Goal: Task Accomplishment & Management: Manage account settings

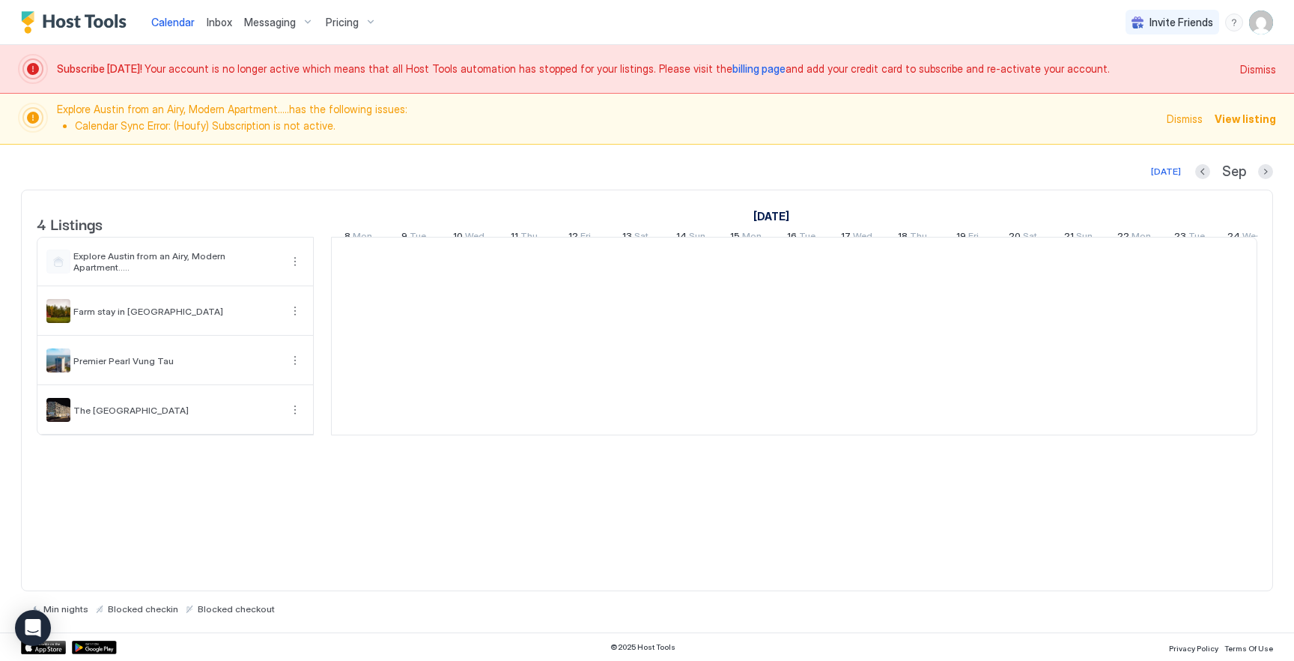
scroll to position [0, 832]
click at [1260, 22] on img "User profile" at bounding box center [1261, 22] width 24 height 24
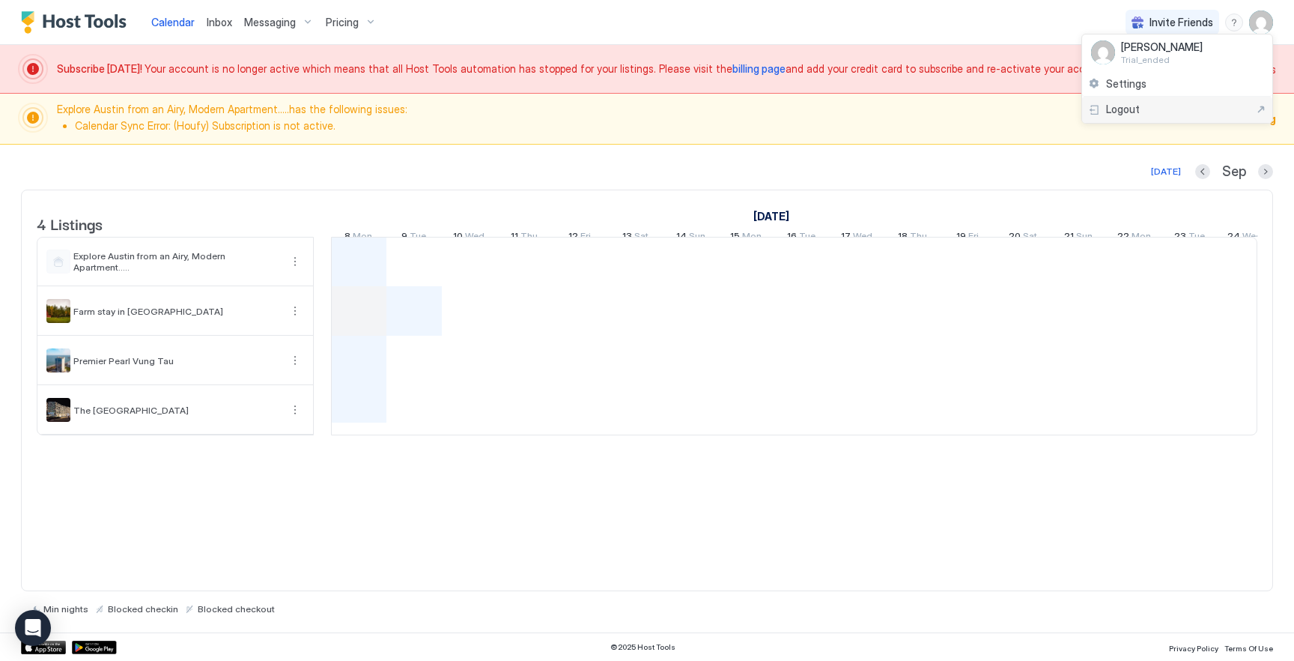
click at [1165, 109] on div "Logout" at bounding box center [1177, 109] width 178 height 13
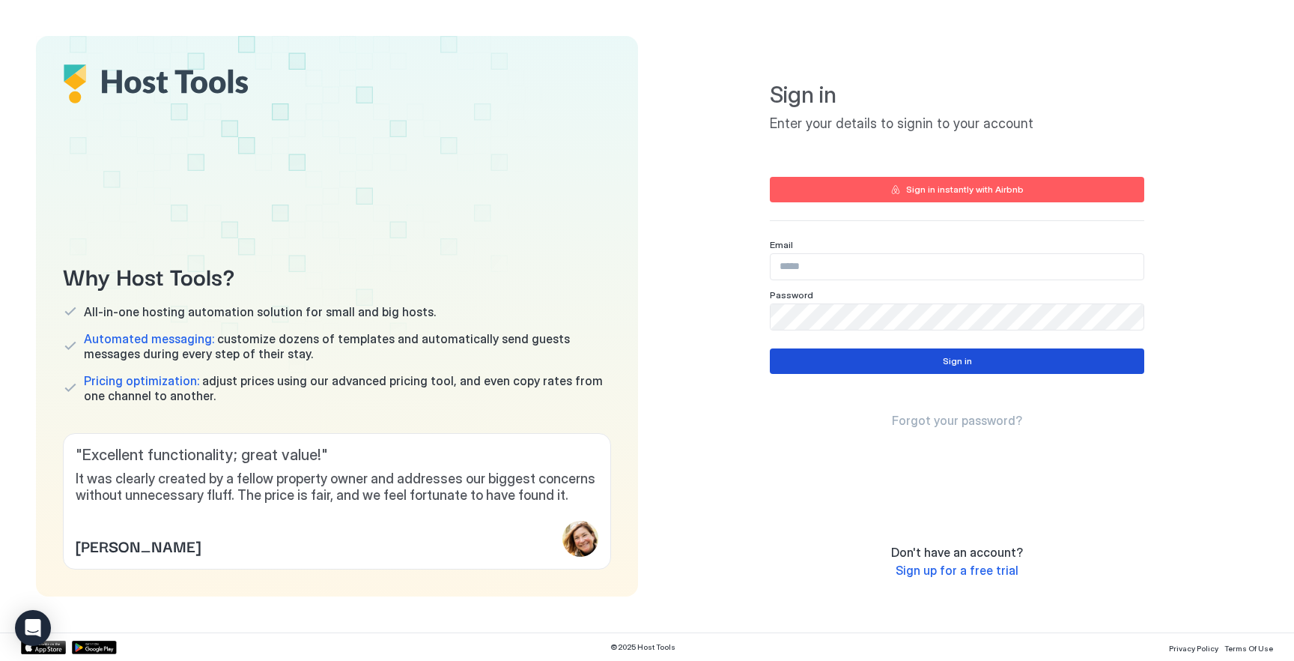
type input "**********"
click at [828, 353] on button "Sign in" at bounding box center [957, 360] width 374 height 25
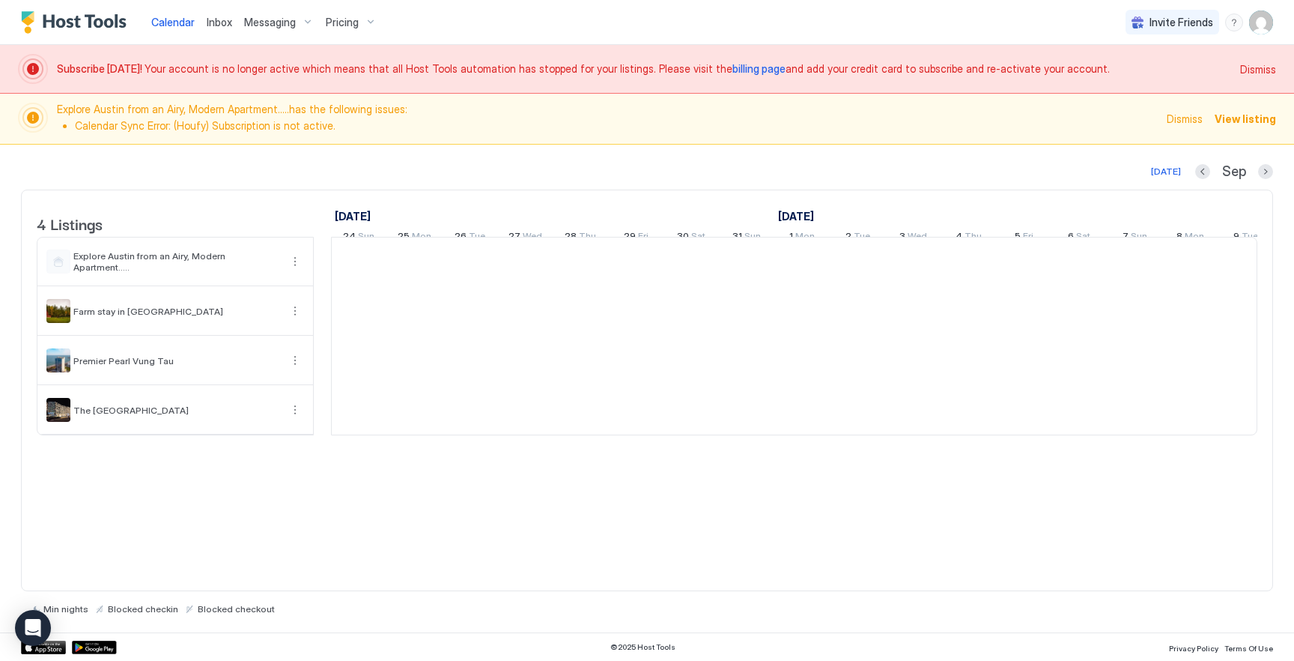
scroll to position [0, 832]
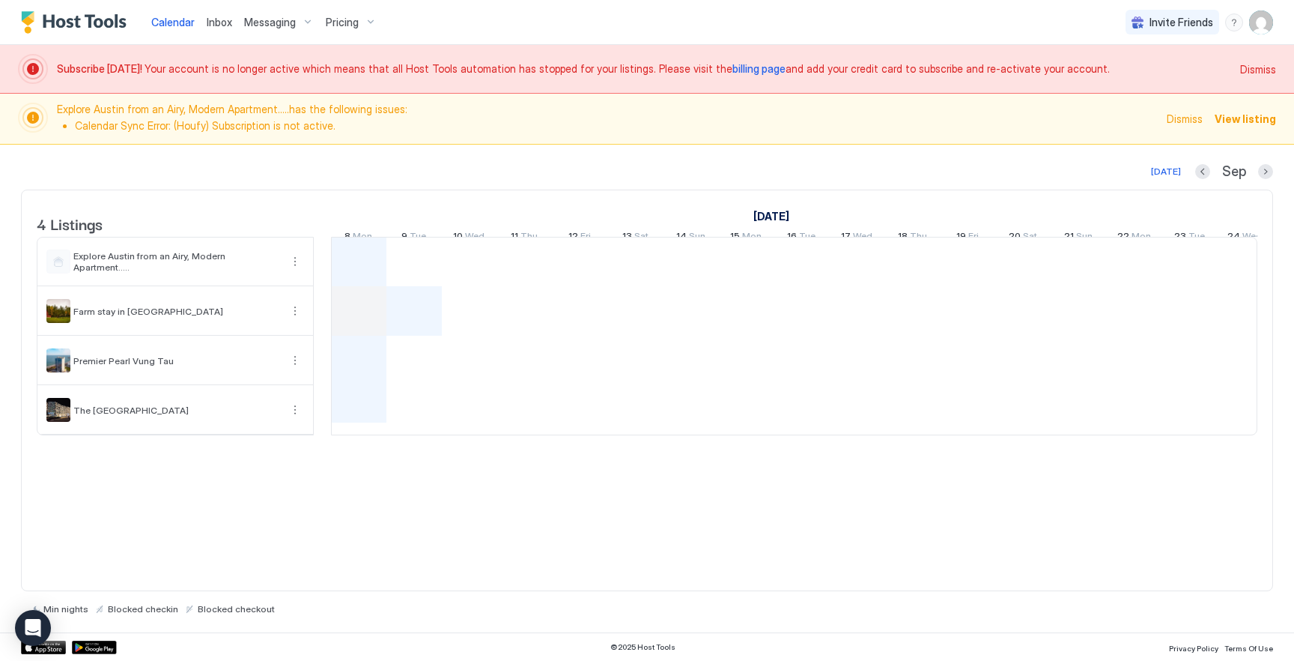
click at [1264, 38] on div "Invite Friends HT" at bounding box center [1200, 22] width 148 height 44
click at [1260, 28] on img "User profile" at bounding box center [1261, 22] width 24 height 24
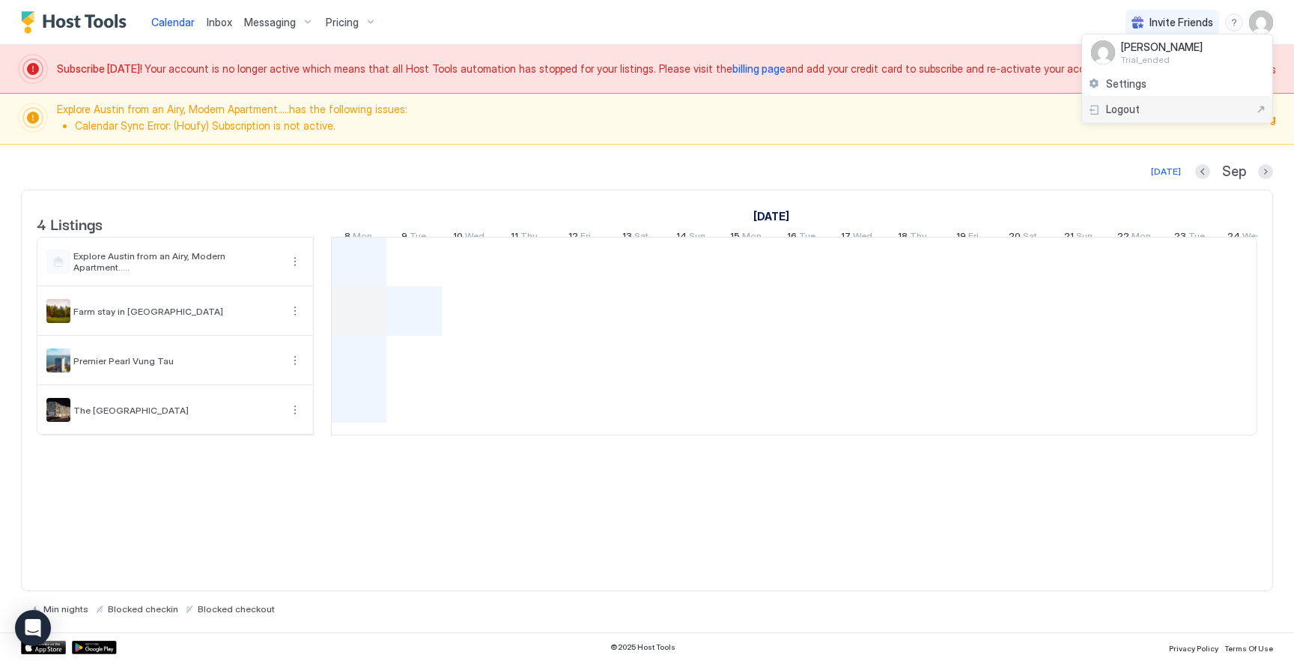
click at [1144, 115] on div "Logout" at bounding box center [1177, 109] width 178 height 13
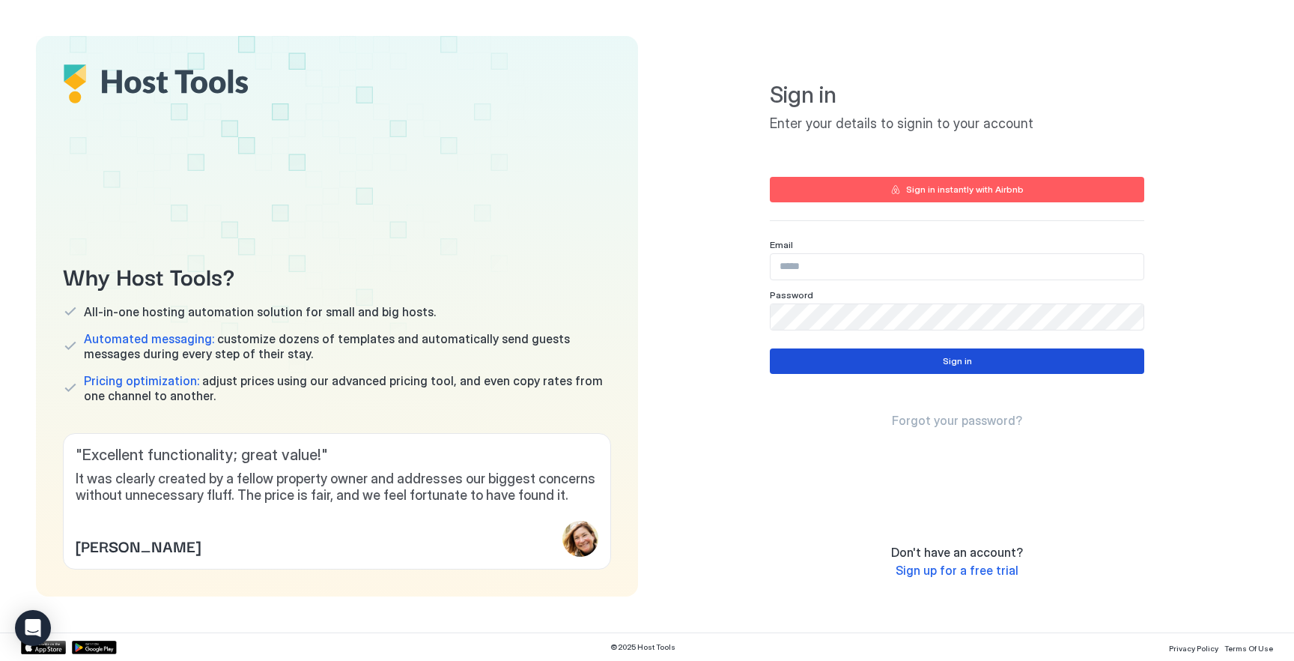
type input "**********"
click at [833, 364] on button "Sign in" at bounding box center [957, 360] width 374 height 25
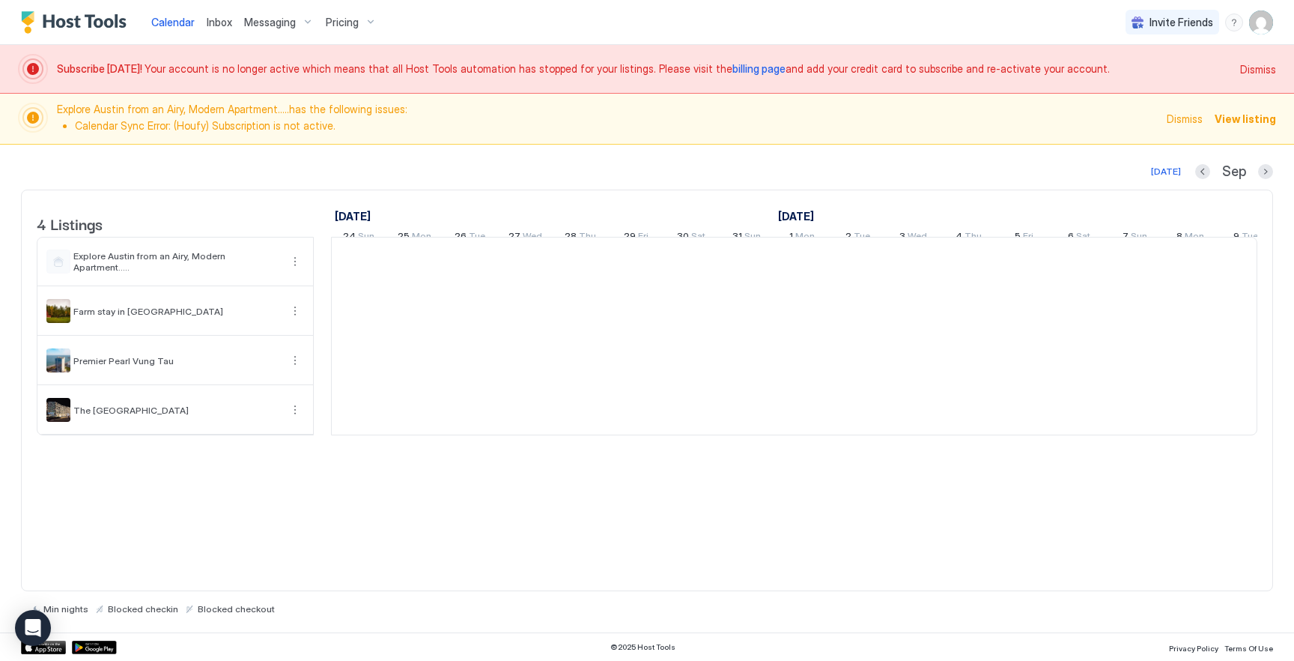
scroll to position [0, 832]
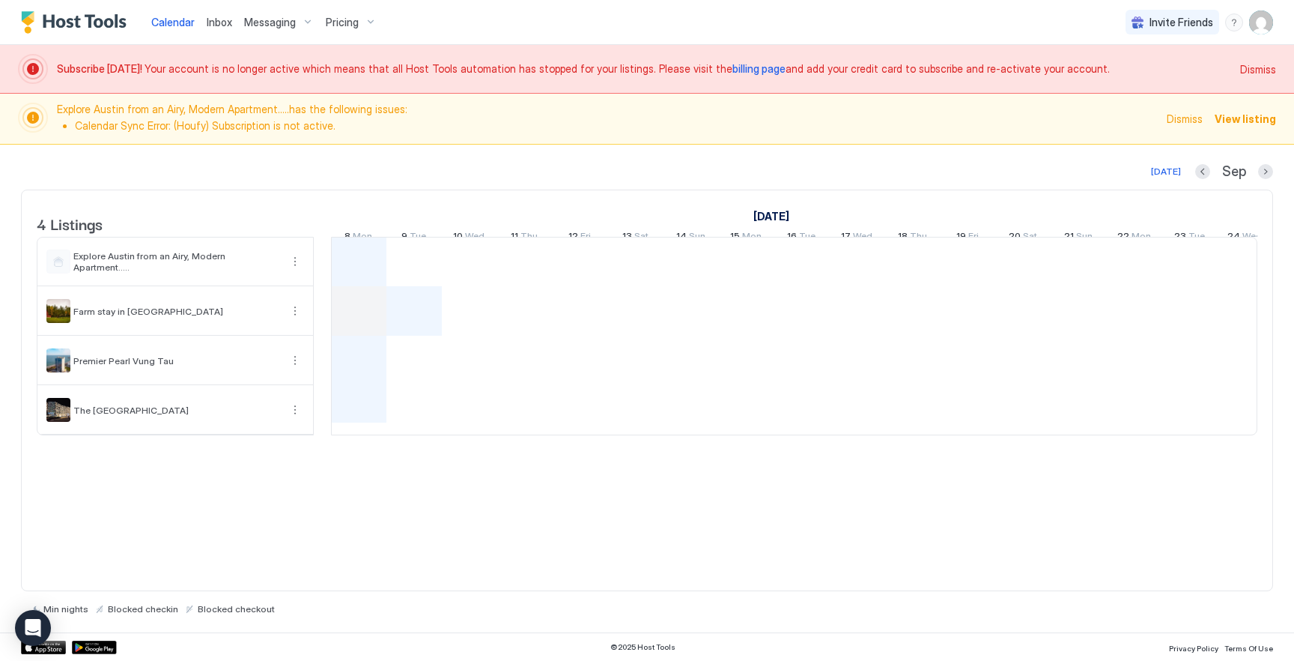
click at [1251, 29] on img "User profile" at bounding box center [1261, 22] width 24 height 24
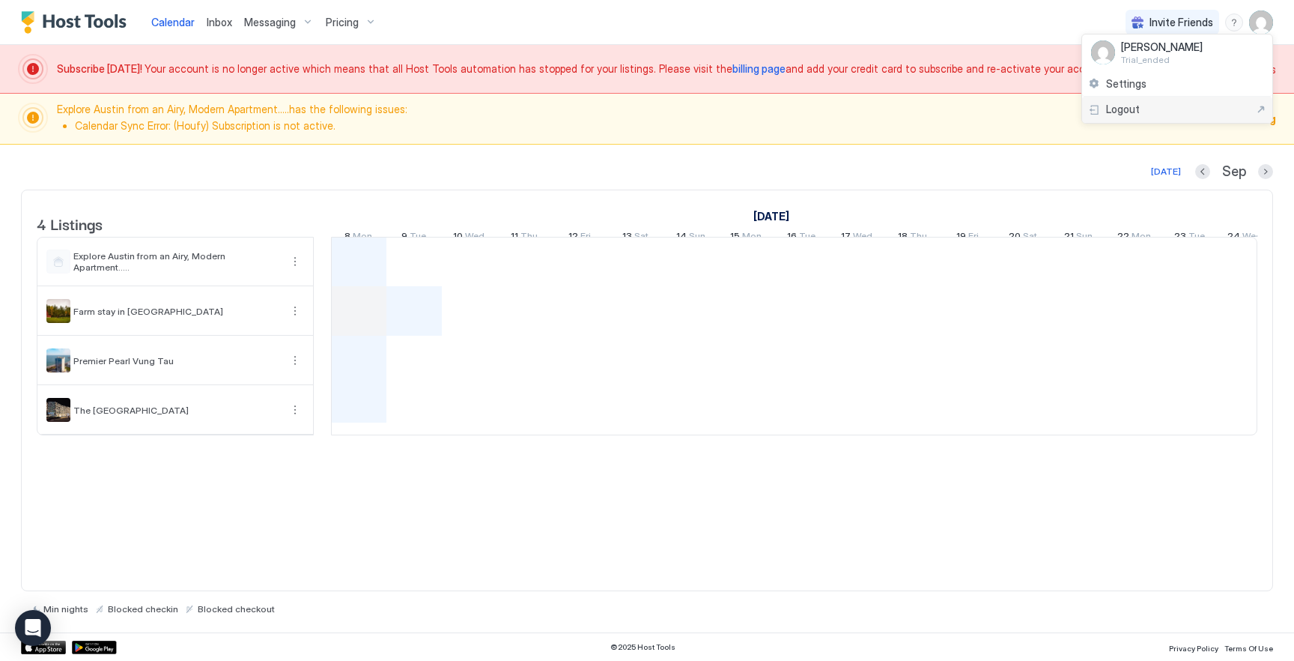
click at [1158, 103] on div "Logout" at bounding box center [1177, 109] width 178 height 13
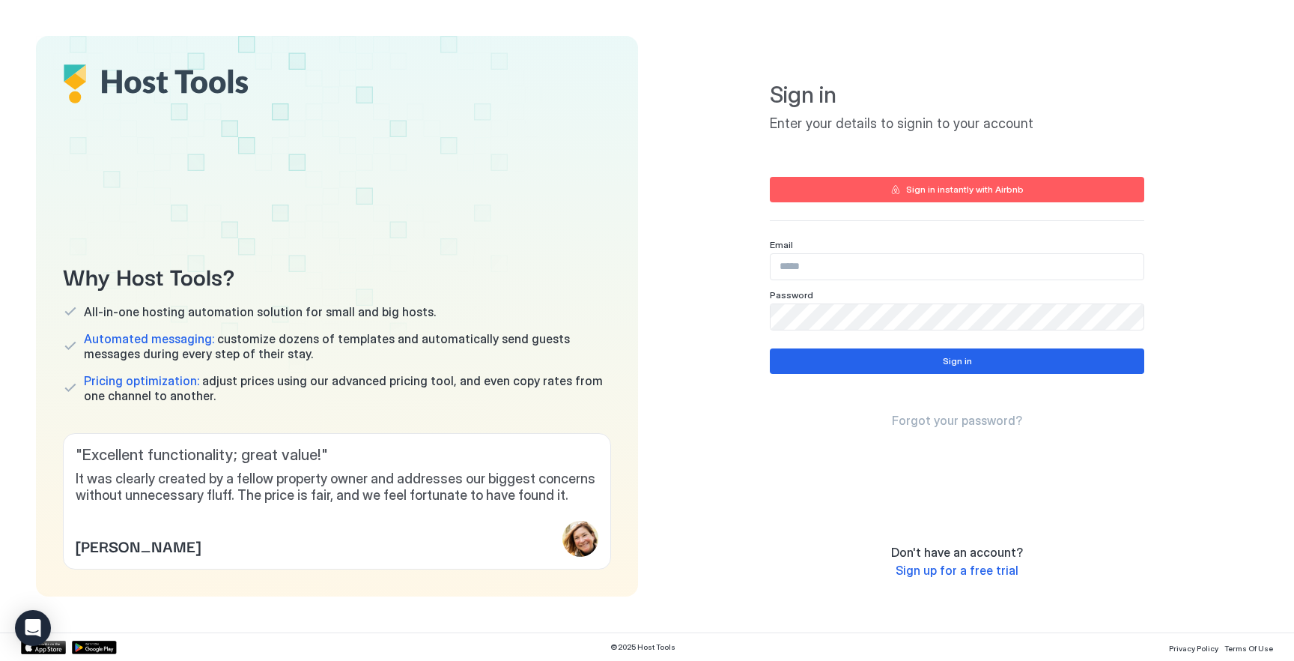
type input "**********"
click at [891, 353] on button "Sign in" at bounding box center [957, 360] width 374 height 25
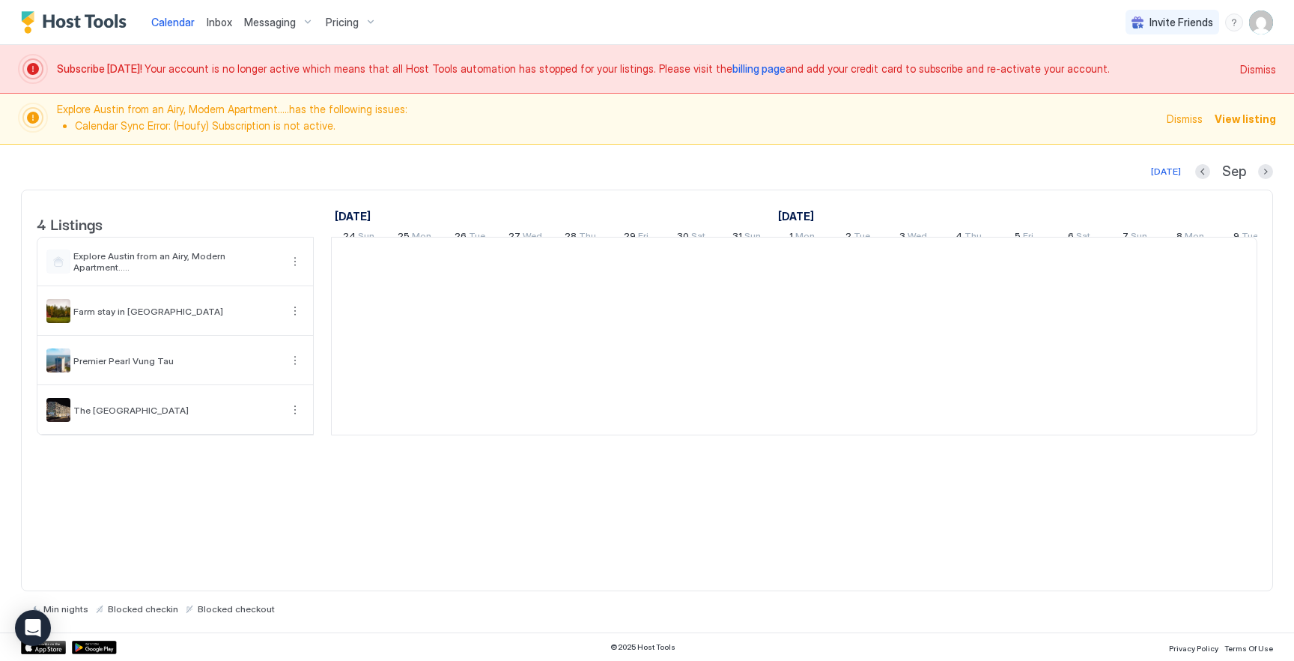
scroll to position [0, 832]
